Goal: Transaction & Acquisition: Book appointment/travel/reservation

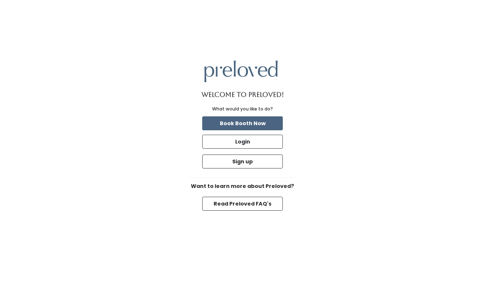
click at [242, 119] on button "Book Booth Now" at bounding box center [242, 123] width 81 height 14
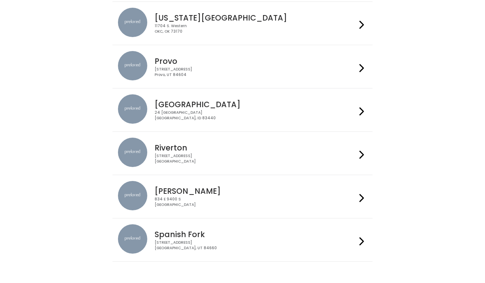
scroll to position [247, 0]
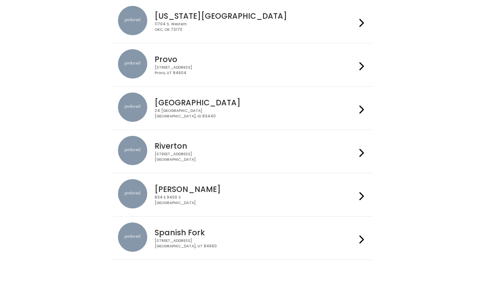
click at [228, 70] on div "[STREET_ADDRESS]" at bounding box center [256, 70] width 202 height 11
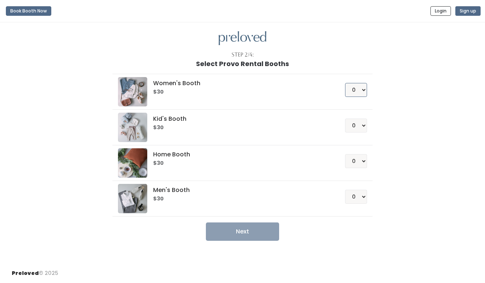
select select "1"
click at [249, 228] on button "Next" at bounding box center [242, 231] width 73 height 18
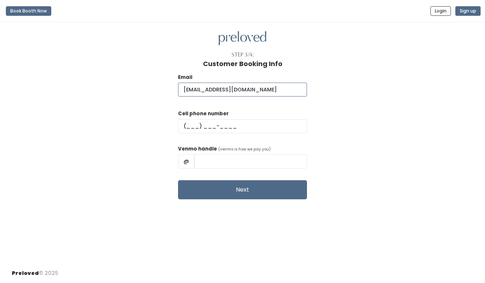
type input "[EMAIL_ADDRESS][DOMAIN_NAME]"
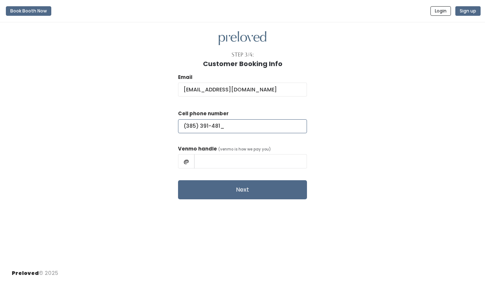
type input "[PHONE_NUMBER]"
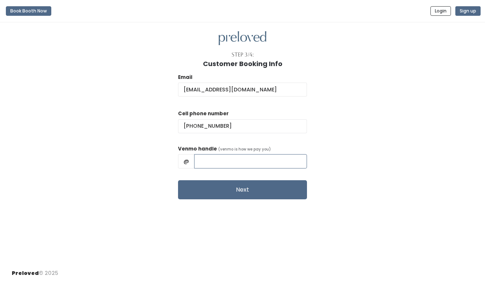
click at [213, 162] on input "text" at bounding box center [250, 161] width 113 height 14
type input "@[PERSON_NAME]-16"
click at [242, 188] on button "Next" at bounding box center [242, 189] width 129 height 19
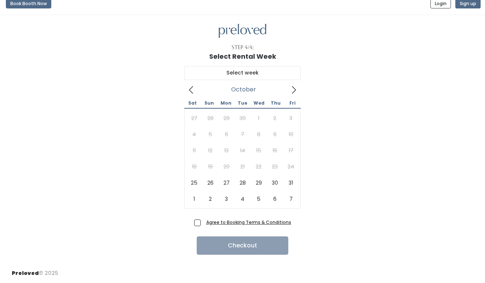
scroll to position [7, 0]
click at [253, 166] on div "27 28 29 30 1 2 3 4 5 6 7 8 9 10 11 12 13 14 15 16 17 18 19 20 21 22 23 24 25 2…" at bounding box center [242, 158] width 113 height 97
click at [257, 166] on div "27 28 29 30 1 2 3 4 5 6 7 8 9 10 11 12 13 14 15 16 17 18 19 20 21 22 23 24 25 2…" at bounding box center [242, 158] width 113 height 97
click at [241, 146] on div "27 28 29 30 1 2 3 4 5 6 7 8 9 10 11 12 13 14 15 16 17 18 19 20 21 22 23 24 25 2…" at bounding box center [242, 158] width 113 height 97
click at [247, 132] on div "27 28 29 30 1 2 3 4 5 6 7 8 9 10 11 12 13 14 15 16 17 18 19 20 21 22 23 24 25 2…" at bounding box center [242, 158] width 113 height 97
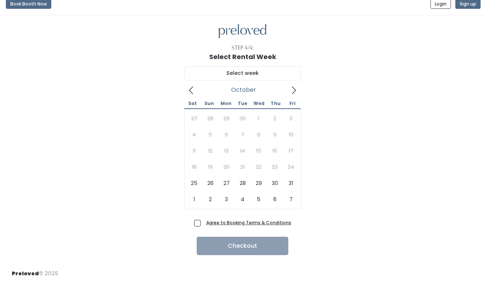
click at [256, 133] on div "27 28 29 30 1 2 3 4 5 6 7 8 9 10 11 12 13 14 15 16 17 18 19 20 21 22 23 24 25 2…" at bounding box center [242, 158] width 113 height 97
click at [292, 92] on icon at bounding box center [294, 90] width 8 height 8
click at [194, 92] on icon at bounding box center [191, 90] width 8 height 8
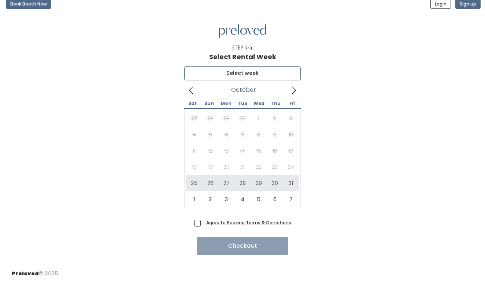
type input "October 25 to October 31"
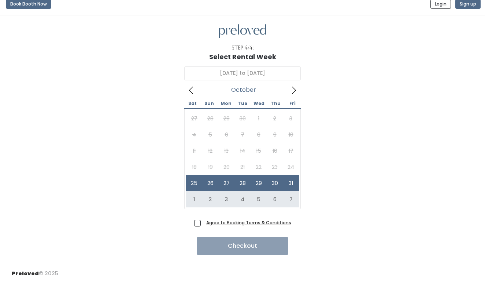
click at [203, 221] on span "Agree to Booking Terms & Conditions" at bounding box center [247, 221] width 88 height 7
click at [203, 221] on input "Agree to Booking Terms & Conditions" at bounding box center [205, 220] width 5 height 5
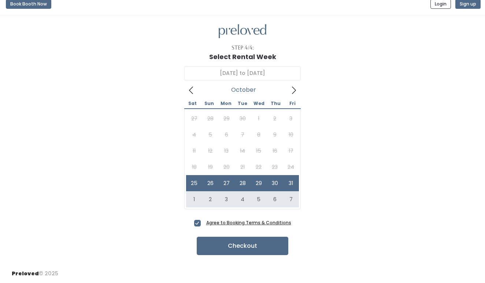
click at [203, 224] on span "Agree to Booking Terms & Conditions" at bounding box center [247, 221] width 88 height 7
click at [203, 223] on input "Agree to Booking Terms & Conditions" at bounding box center [205, 220] width 5 height 5
checkbox input "false"
